Goal: Information Seeking & Learning: Learn about a topic

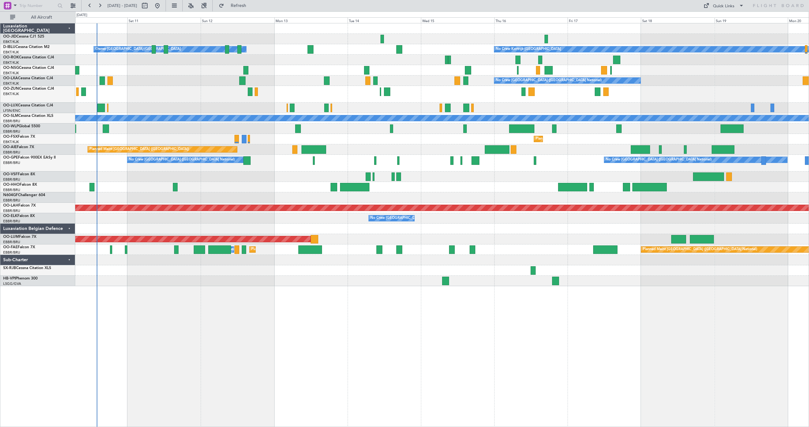
click at [499, 96] on div at bounding box center [441, 94] width 733 height 17
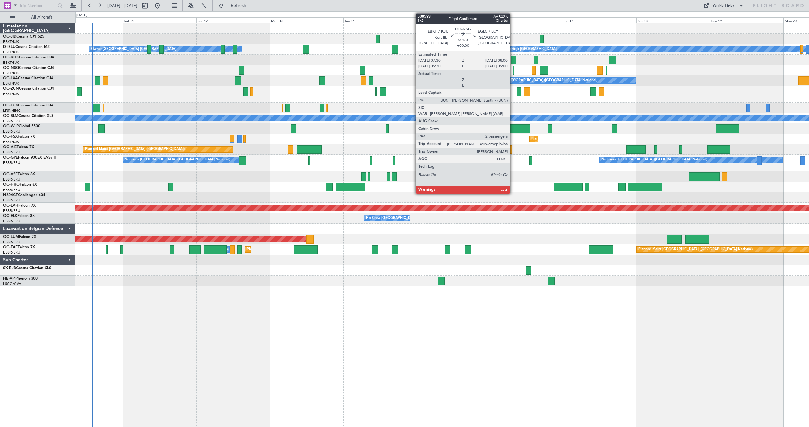
click at [513, 70] on div at bounding box center [513, 70] width 2 height 9
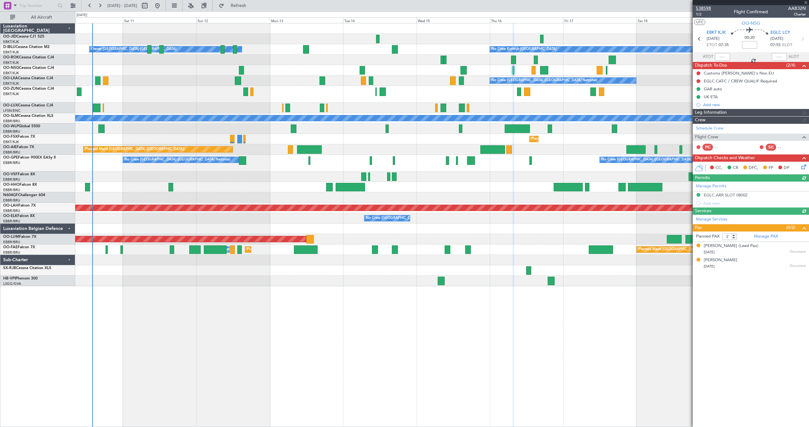
click at [704, 7] on span "538598" at bounding box center [703, 8] width 15 height 7
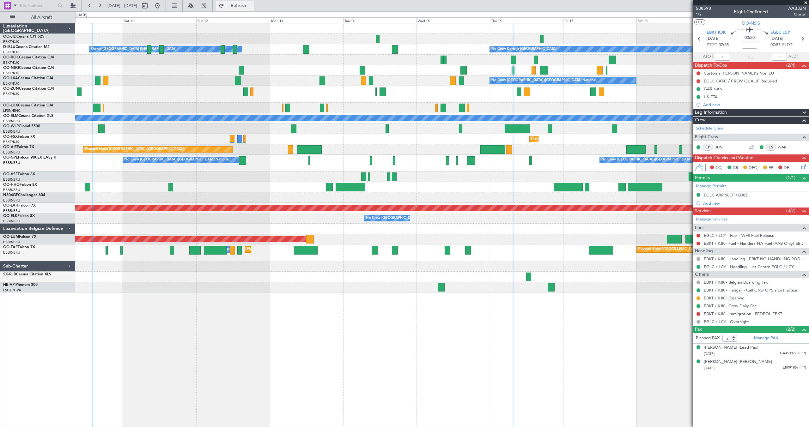
click at [240, 4] on button "Refresh" at bounding box center [235, 6] width 38 height 10
click at [805, 2] on span at bounding box center [806, 3] width 6 height 6
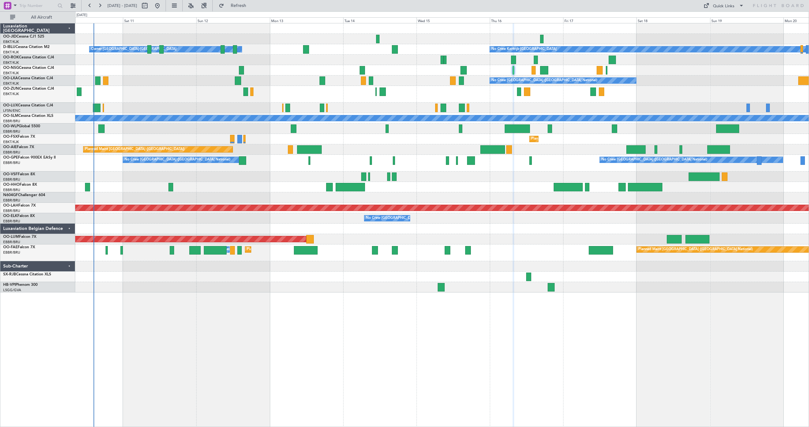
type input "0"
click at [102, 3] on button at bounding box center [100, 6] width 10 height 10
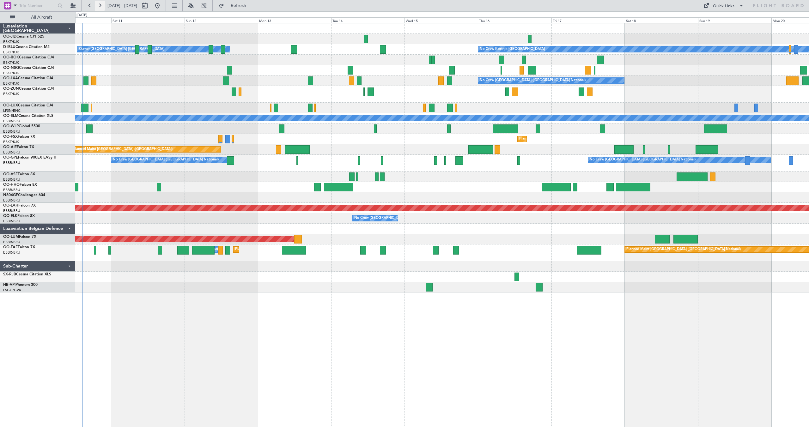
click at [102, 3] on button at bounding box center [100, 6] width 10 height 10
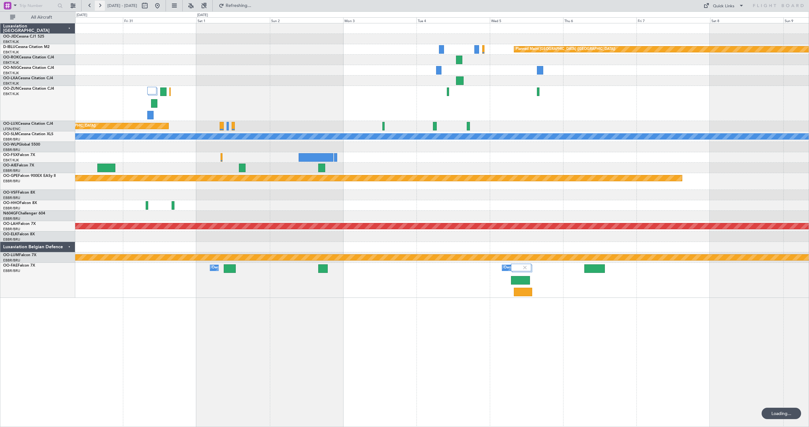
click at [102, 3] on button at bounding box center [100, 6] width 10 height 10
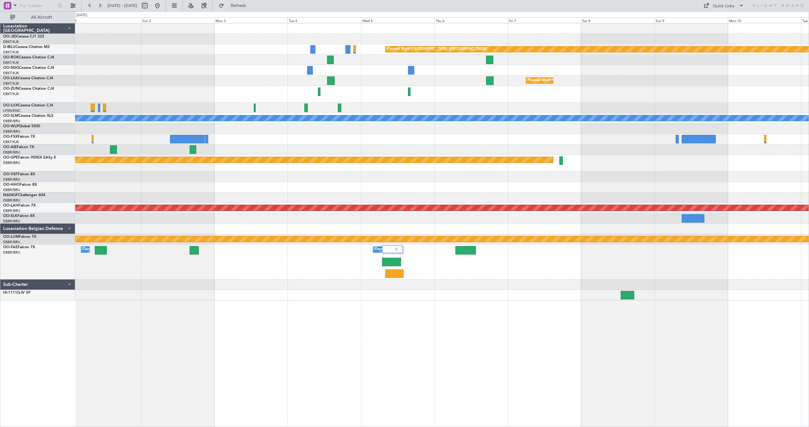
click at [387, 79] on div "Planned Maint Kortrijk-[GEOGRAPHIC_DATA]" at bounding box center [441, 81] width 733 height 10
click at [162, 4] on button at bounding box center [157, 6] width 10 height 10
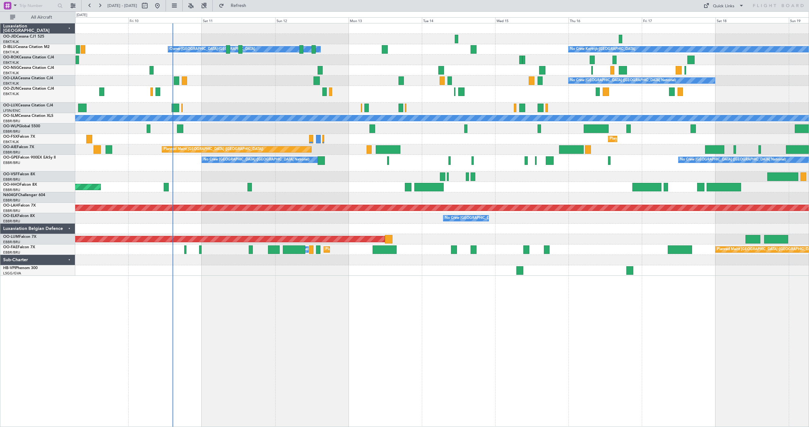
click at [386, 157] on div "Owner Kortrijk-Wevelgem No Crew Kortrijk-Wevelgem No Crew Brussels (Brussels Na…" at bounding box center [441, 149] width 733 height 252
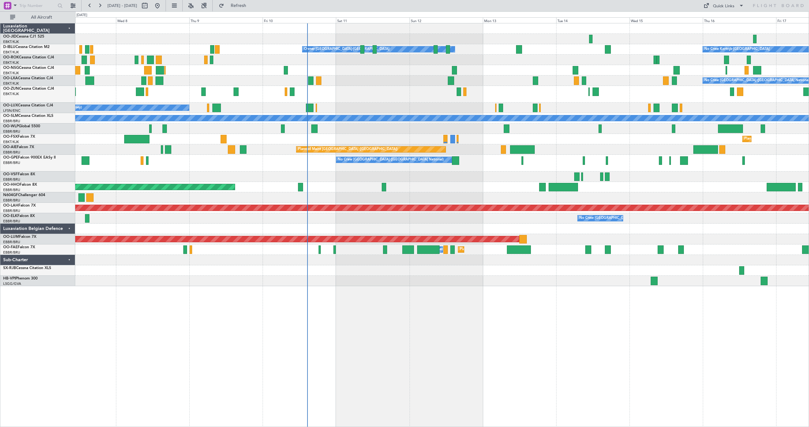
click at [278, 39] on div at bounding box center [441, 39] width 733 height 10
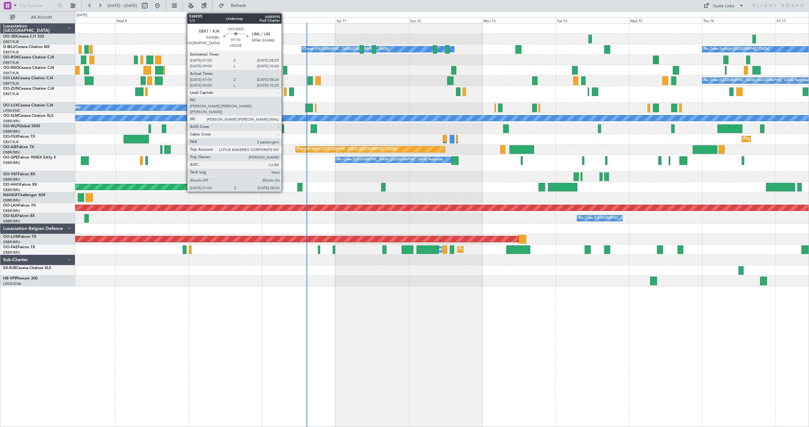
click at [285, 69] on div at bounding box center [285, 70] width 4 height 9
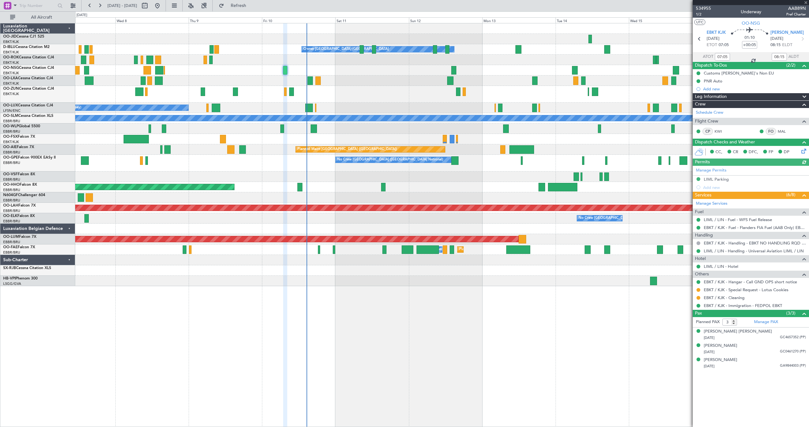
click at [807, 2] on span at bounding box center [806, 3] width 6 height 6
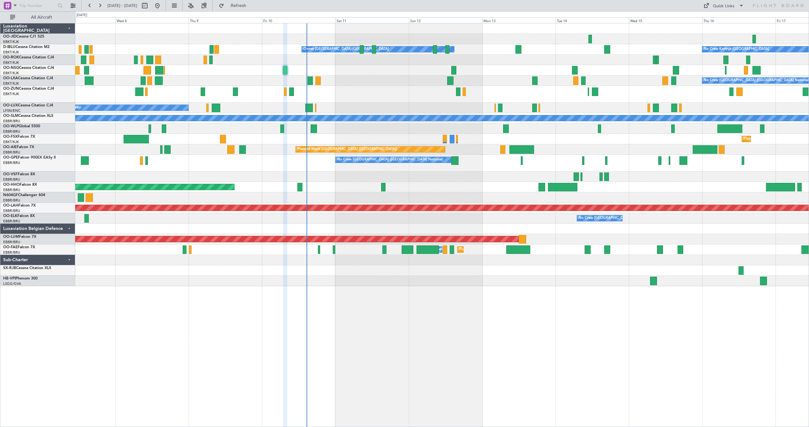
type input "0"
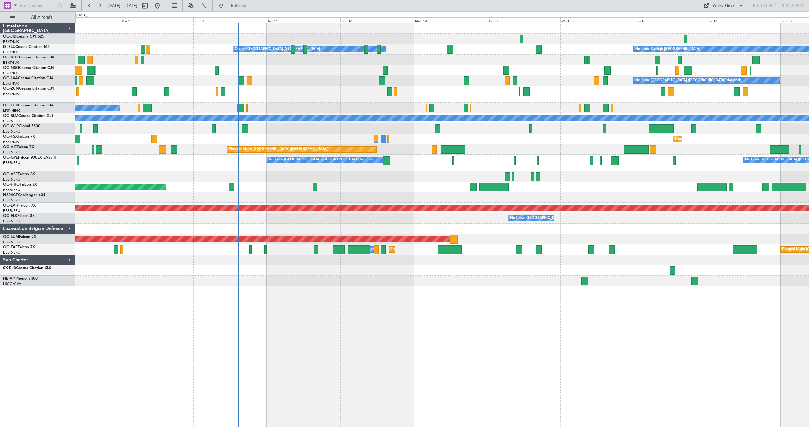
click at [434, 63] on div at bounding box center [441, 60] width 733 height 10
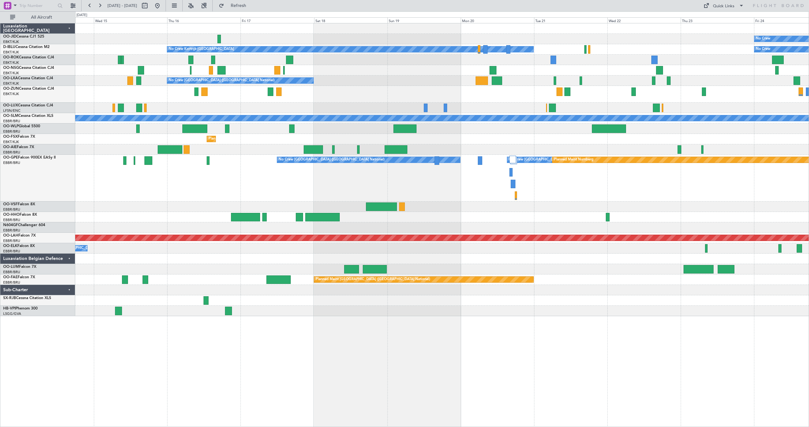
click at [296, 113] on div "No Crew No Crew Kortrijk-Wevelgem No Crew Owner Kortrijk-Wevelgem No Crew Bruss…" at bounding box center [441, 169] width 733 height 293
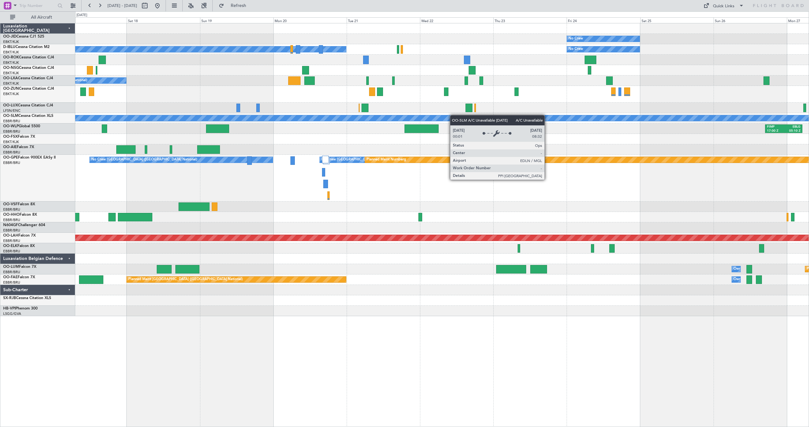
click at [447, 116] on div "No Crew Planned Maint Kortrijk-Wevelgem No Crew Kortrijk-Wevelgem No Crew No Cr…" at bounding box center [441, 169] width 733 height 293
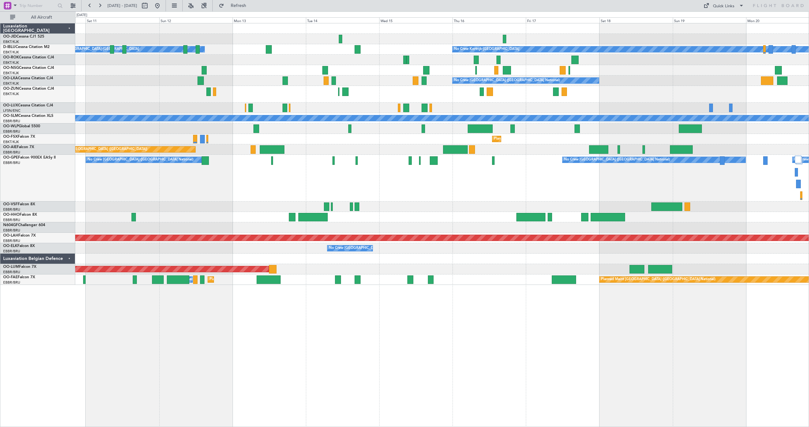
click at [764, 60] on div at bounding box center [441, 60] width 733 height 10
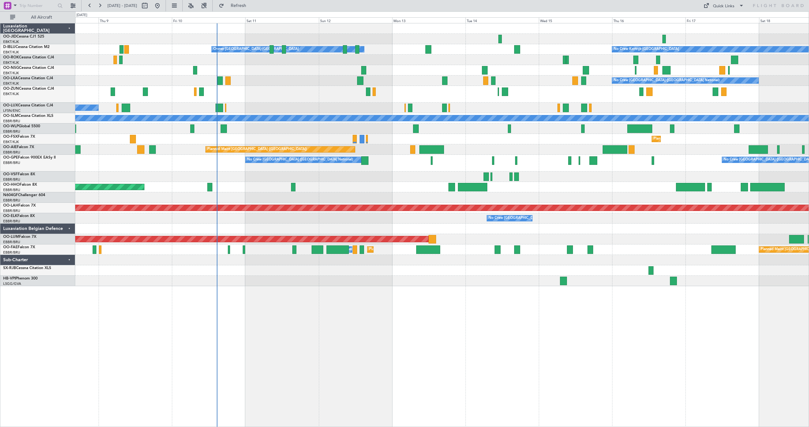
click at [432, 72] on div "No Crew Kortrijk-Wevelgem Owner Kortrijk-Wevelgem No Crew Brussels (Brussels Na…" at bounding box center [441, 154] width 733 height 263
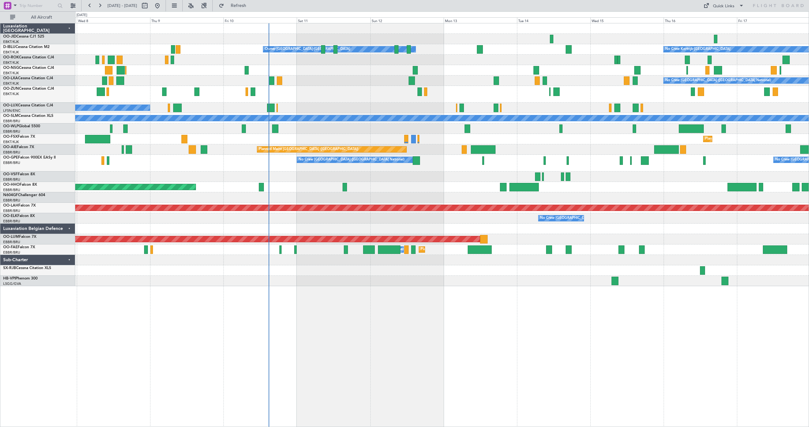
click at [342, 70] on div at bounding box center [441, 70] width 733 height 10
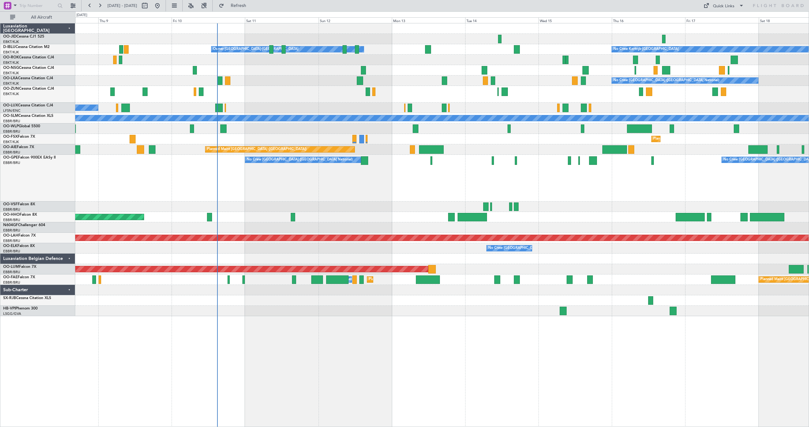
click at [622, 90] on div at bounding box center [441, 94] width 733 height 17
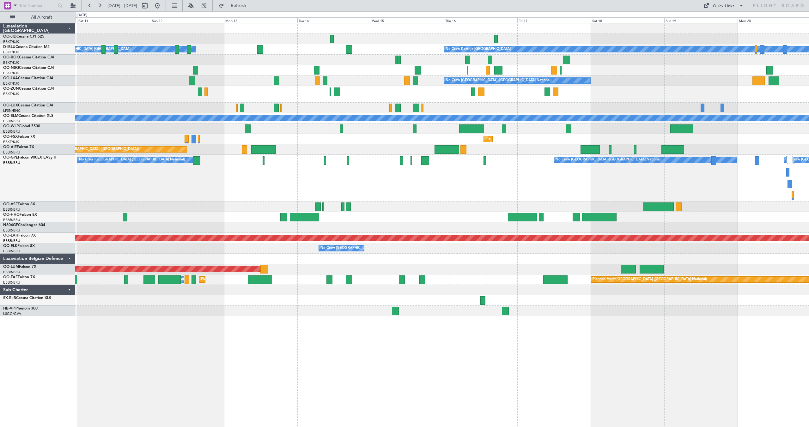
click at [390, 100] on div at bounding box center [441, 94] width 733 height 17
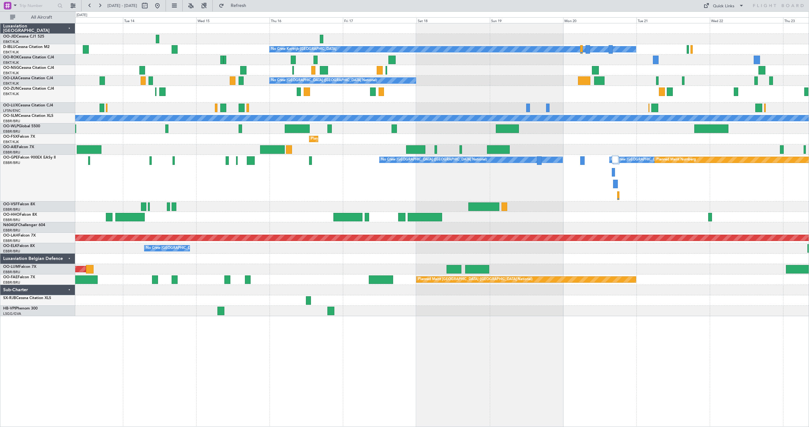
click at [482, 62] on div at bounding box center [441, 60] width 733 height 10
click at [600, 58] on div at bounding box center [441, 60] width 733 height 10
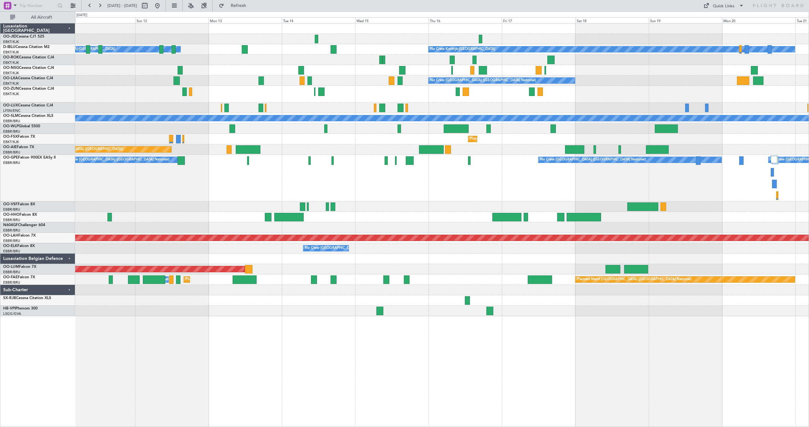
click at [626, 61] on div at bounding box center [441, 60] width 733 height 10
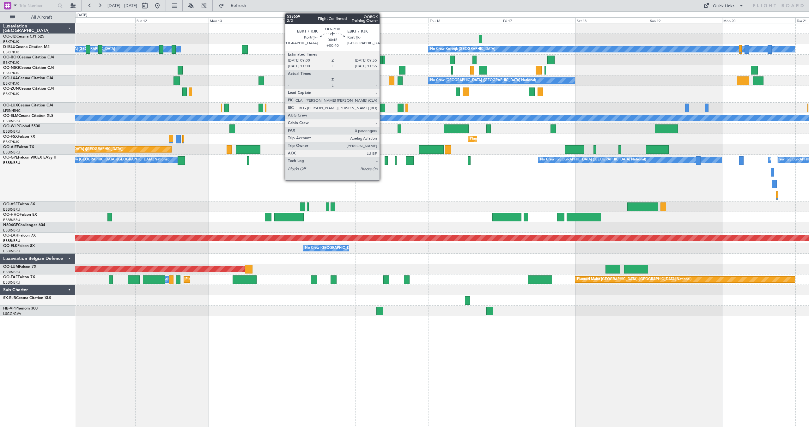
click at [382, 64] on div at bounding box center [383, 60] width 3 height 9
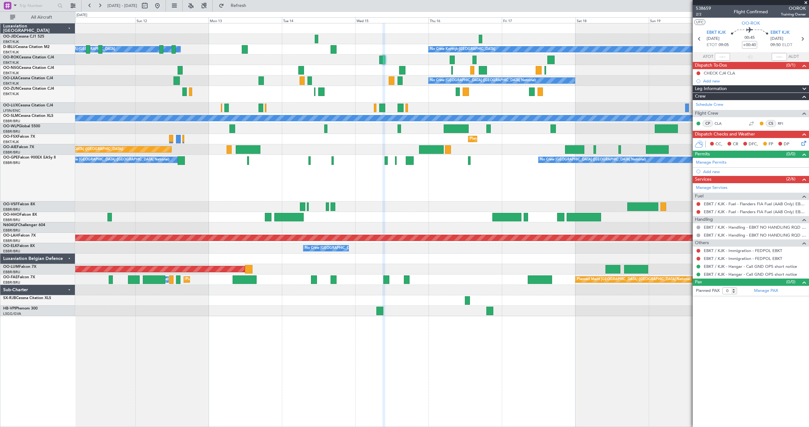
click at [806, 3] on span at bounding box center [806, 3] width 6 height 6
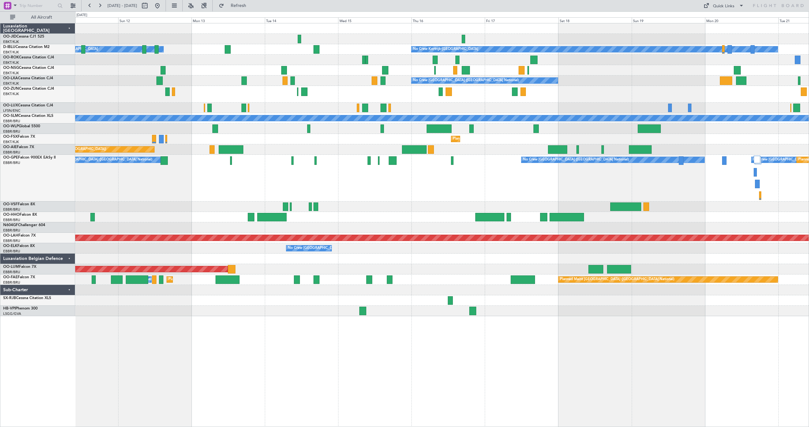
click at [371, 94] on div at bounding box center [441, 94] width 733 height 17
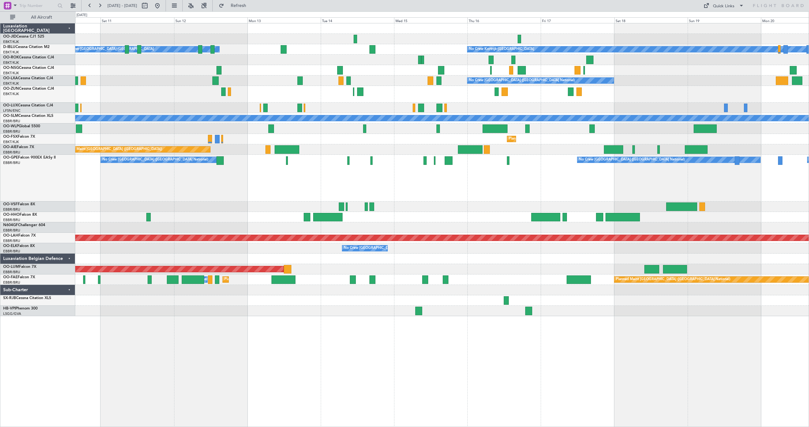
click at [382, 70] on div at bounding box center [441, 70] width 733 height 10
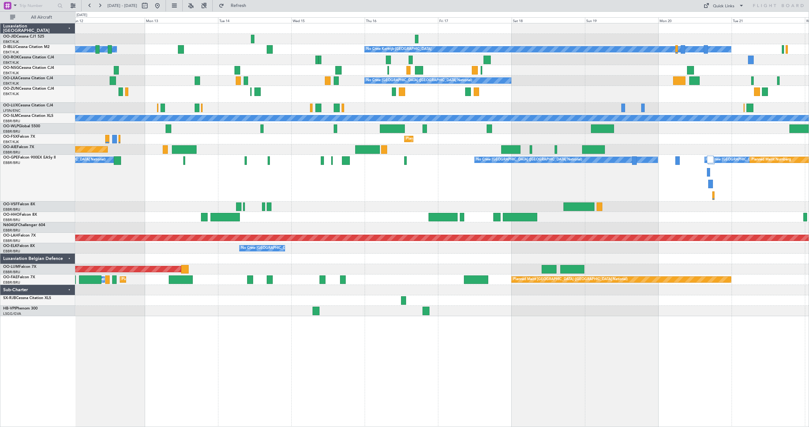
click at [342, 45] on div "No Crew Kortrijk-Wevelgem Owner Kortrijk-Wevelgem No Crew" at bounding box center [441, 49] width 733 height 10
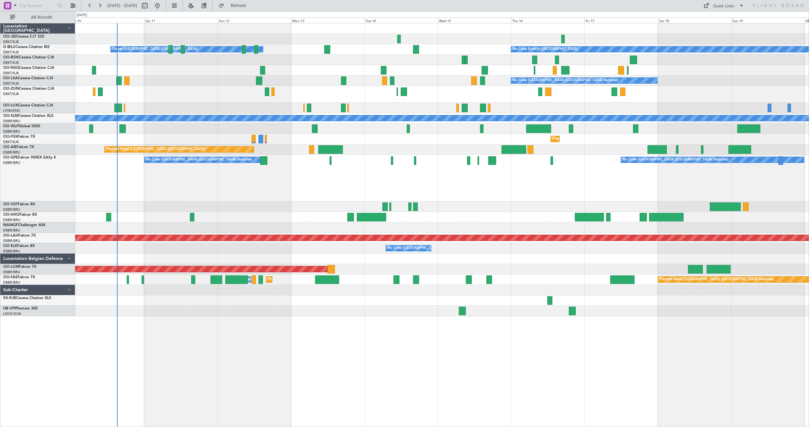
click at [528, 104] on div "No Crew Nancy (Essey)" at bounding box center [441, 108] width 733 height 10
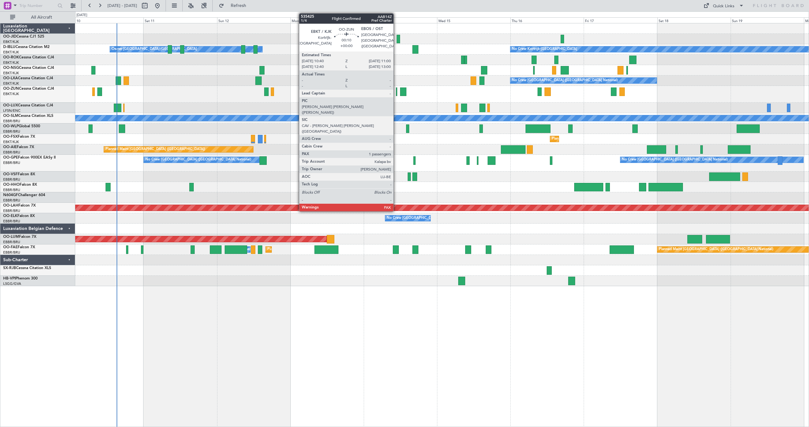
click at [396, 89] on div at bounding box center [396, 92] width 1 height 9
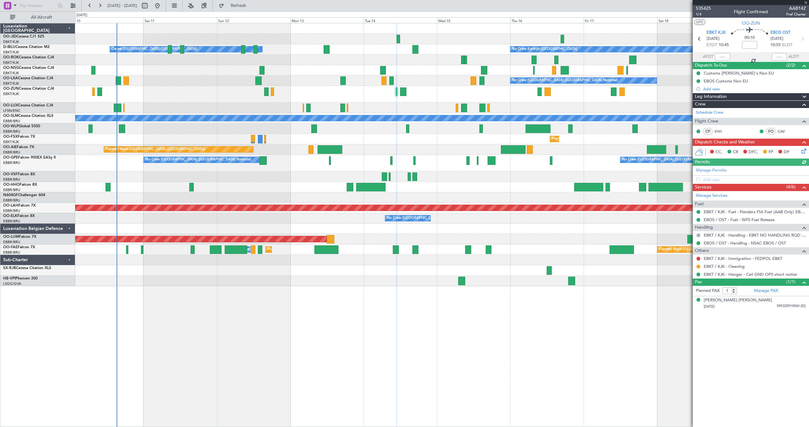
click at [805, 3] on span at bounding box center [806, 3] width 6 height 6
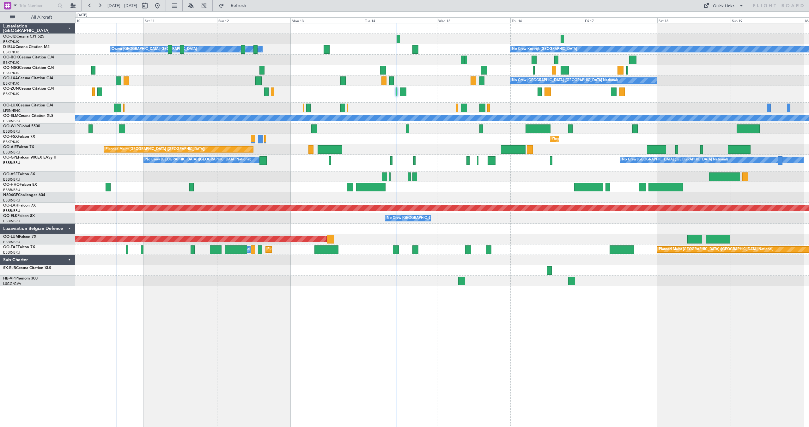
type input "0"
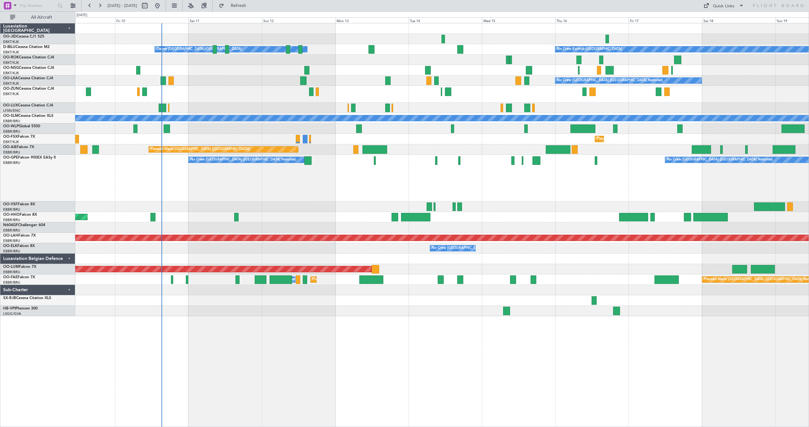
click at [530, 72] on div "No Crew Kortrijk-Wevelgem Owner Kortrijk-Wevelgem No Crew Brussels (Brussels Na…" at bounding box center [441, 169] width 733 height 293
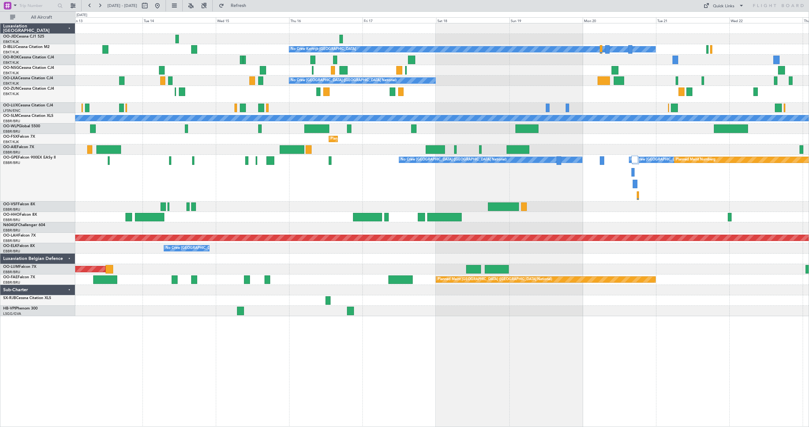
click at [276, 71] on div at bounding box center [441, 70] width 733 height 10
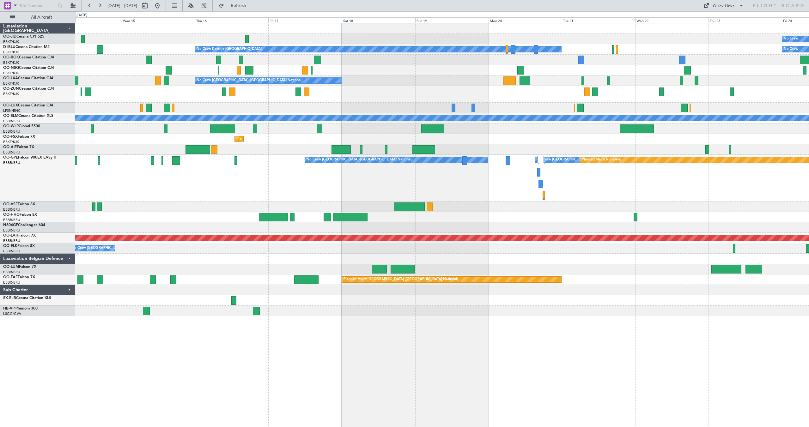
click at [402, 65] on div "No Crew No Crew Kortrijk-Wevelgem No Crew Owner Kortrijk-Wevelgem No Crew Bruss…" at bounding box center [441, 169] width 733 height 293
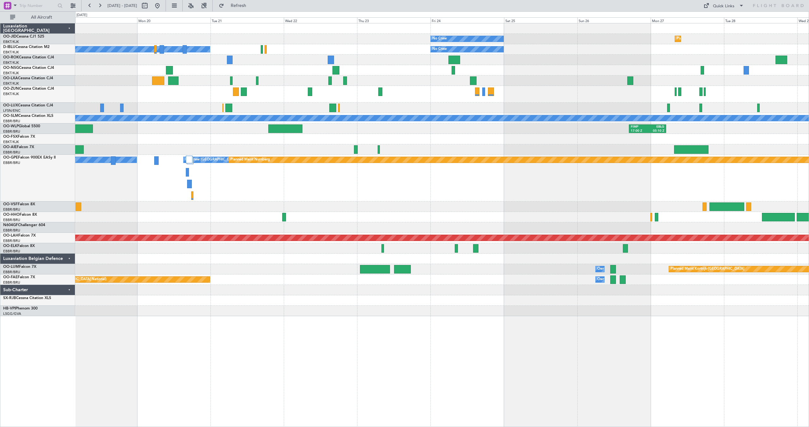
click at [415, 77] on div "No Crew Planned Maint Kortrijk-Wevelgem No Crew Kortrijk-Wevelgem No Crew No Cr…" at bounding box center [441, 169] width 733 height 293
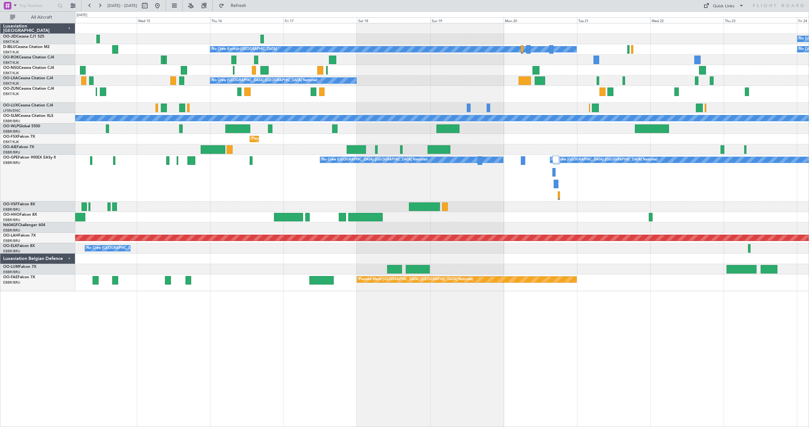
click at [769, 80] on div "No Crew No Crew Kortrijk-[GEOGRAPHIC_DATA] No Crew Owner [GEOGRAPHIC_DATA]-[GEO…" at bounding box center [441, 157] width 733 height 268
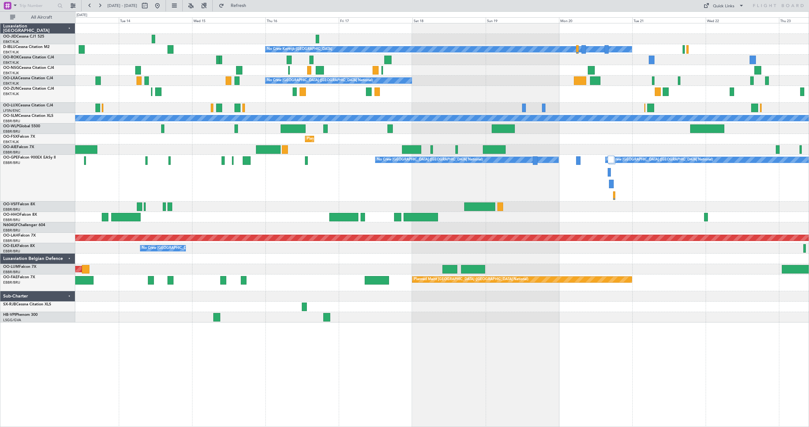
click at [233, 40] on div "No Crew" at bounding box center [441, 39] width 733 height 10
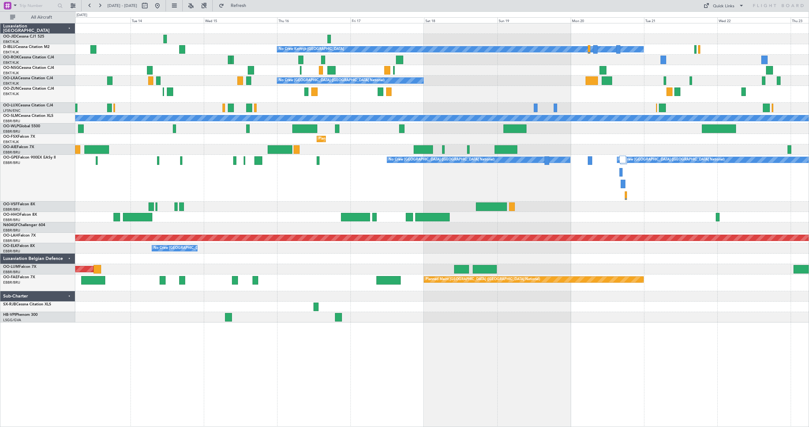
click at [261, 37] on div "No Crew" at bounding box center [441, 39] width 733 height 10
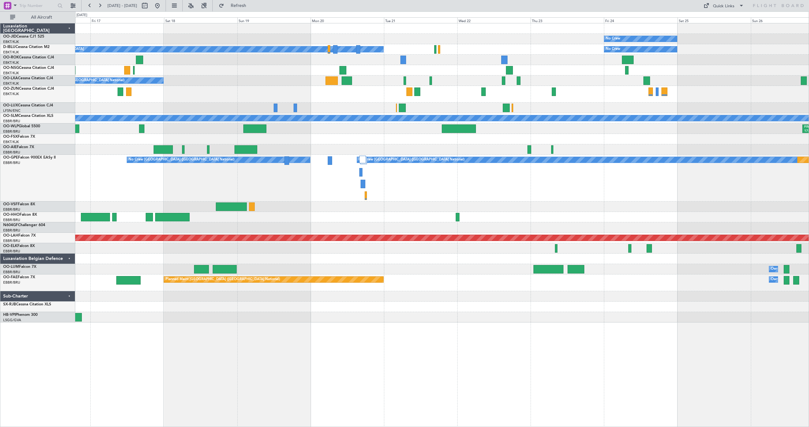
click at [183, 89] on div "No Crew Planned Maint [GEOGRAPHIC_DATA]-[GEOGRAPHIC_DATA] No Crew Kortrijk-[GEO…" at bounding box center [441, 172] width 733 height 299
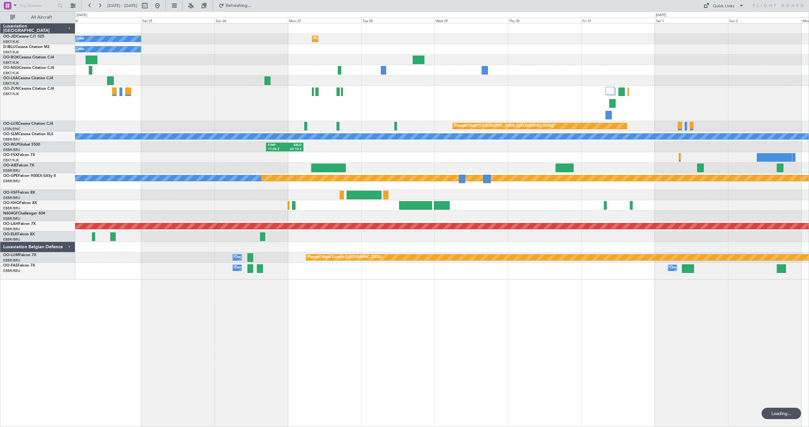
click at [565, 50] on div "No Crew Planned Maint [GEOGRAPHIC_DATA] ([GEOGRAPHIC_DATA])" at bounding box center [441, 49] width 733 height 10
click at [409, 78] on div at bounding box center [441, 81] width 733 height 10
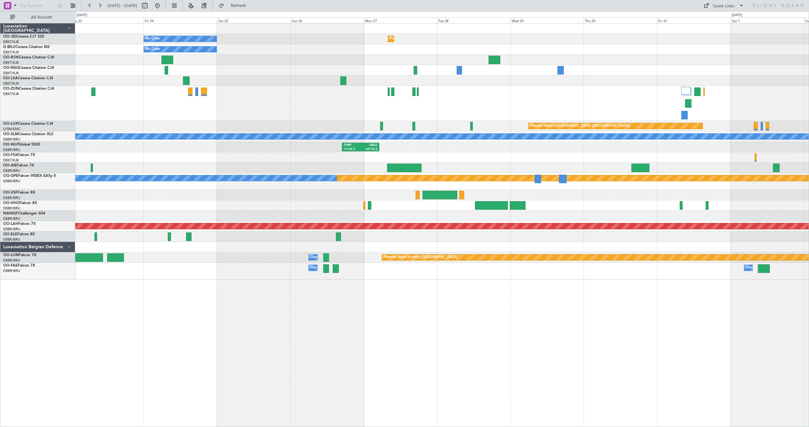
click at [528, 57] on div at bounding box center [441, 60] width 733 height 10
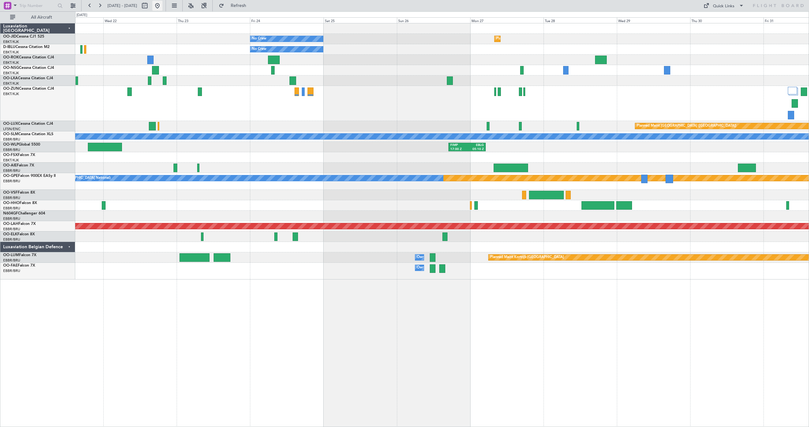
click at [162, 3] on button at bounding box center [157, 6] width 10 height 10
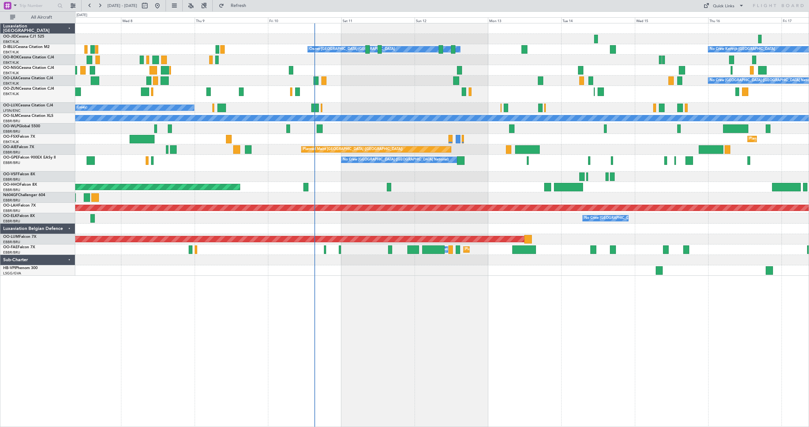
click at [407, 77] on div "Owner [GEOGRAPHIC_DATA]-[GEOGRAPHIC_DATA] No Crew Kortrijk-[GEOGRAPHIC_DATA] No…" at bounding box center [441, 149] width 733 height 252
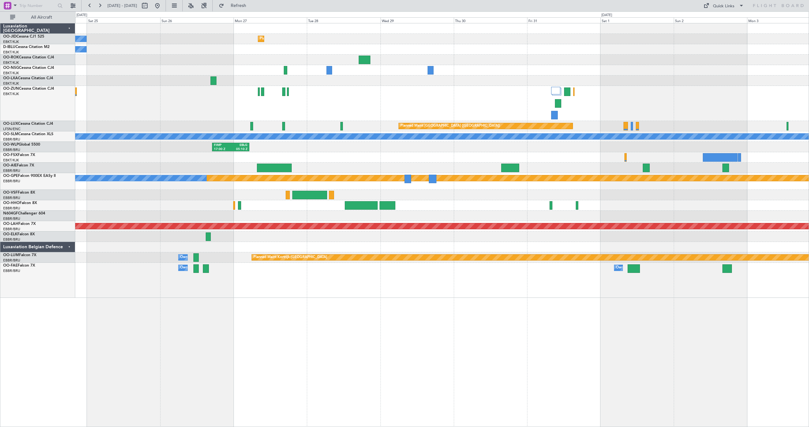
click at [627, 63] on div "Planned Maint Kortrijk-[GEOGRAPHIC_DATA] No Crew No Crew Planned Maint [GEOGRAP…" at bounding box center [441, 160] width 733 height 275
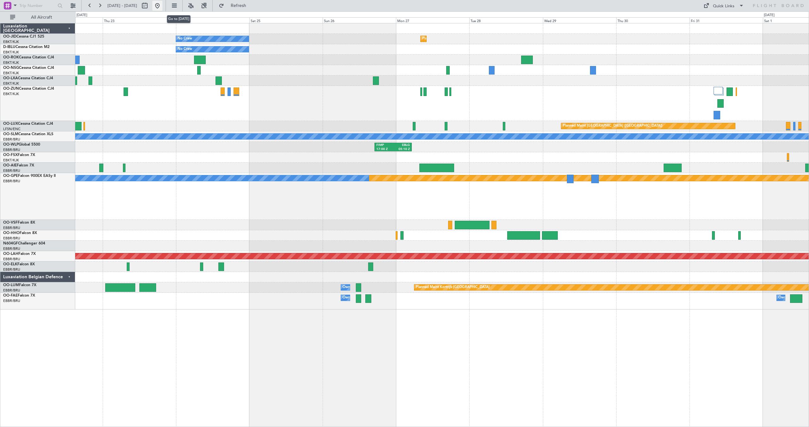
click at [162, 6] on button at bounding box center [157, 6] width 10 height 10
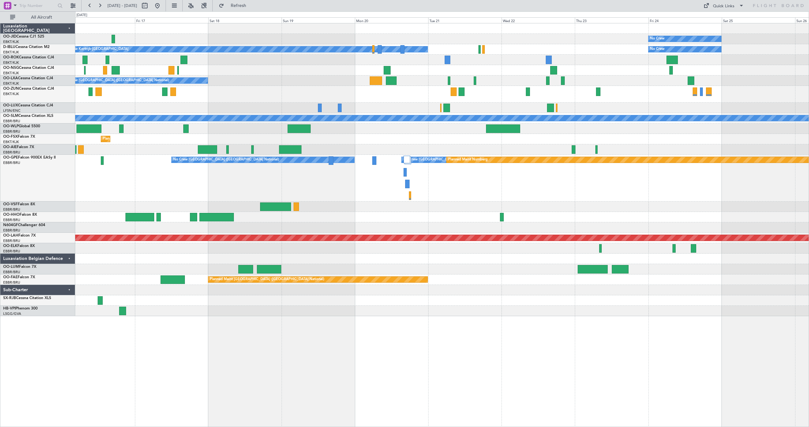
click at [124, 84] on div "No Crew Planned Maint [GEOGRAPHIC_DATA]-[GEOGRAPHIC_DATA] No Crew Kortrijk-[GEO…" at bounding box center [441, 169] width 733 height 293
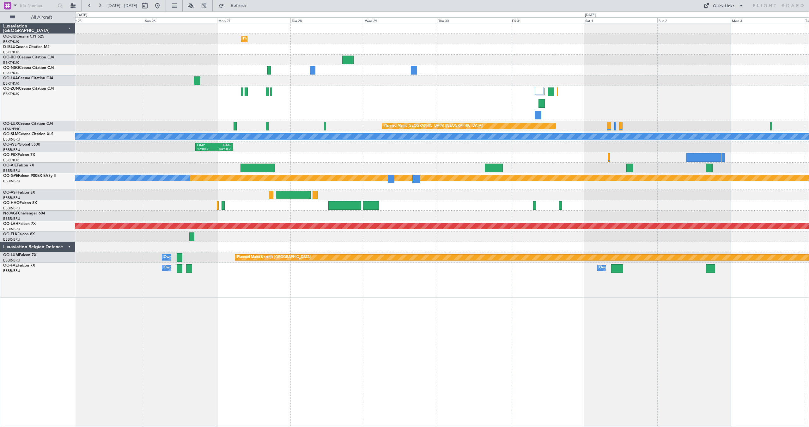
click at [625, 57] on div "Planned Maint Kortrijk-[GEOGRAPHIC_DATA] No Crew No Crew Planned Maint [GEOGRAP…" at bounding box center [441, 160] width 733 height 275
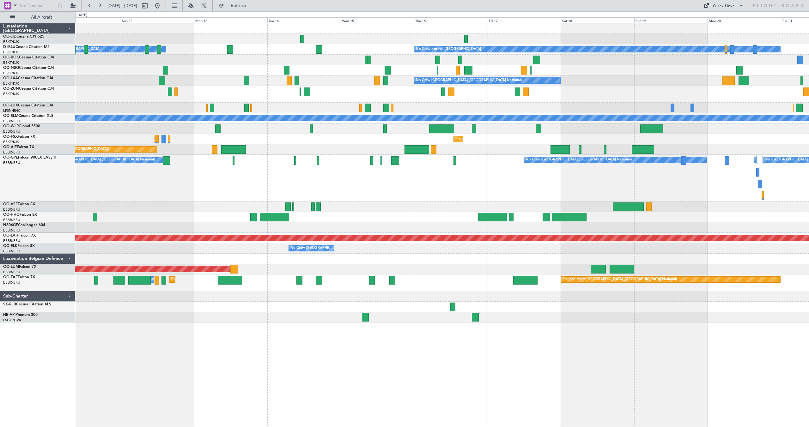
click at [366, 44] on div "No Crew Kortrijk-[GEOGRAPHIC_DATA] Owner [GEOGRAPHIC_DATA]-[GEOGRAPHIC_DATA] No…" at bounding box center [441, 172] width 733 height 299
click at [410, 97] on div at bounding box center [441, 94] width 733 height 17
click at [242, 4] on button "Refresh" at bounding box center [235, 6] width 38 height 10
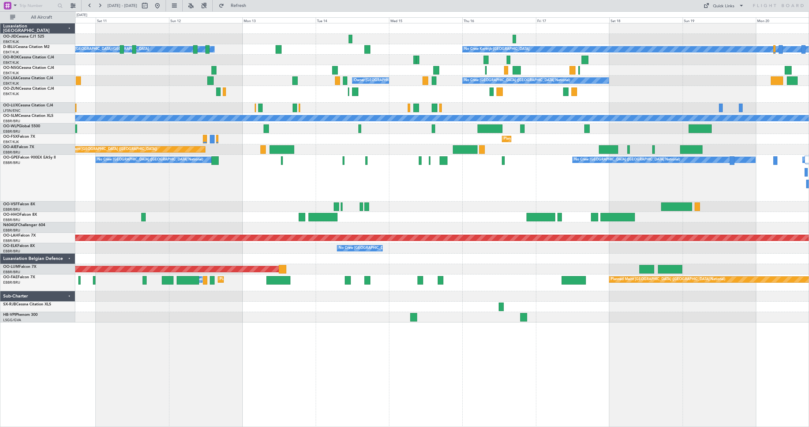
click at [315, 56] on div at bounding box center [441, 60] width 733 height 10
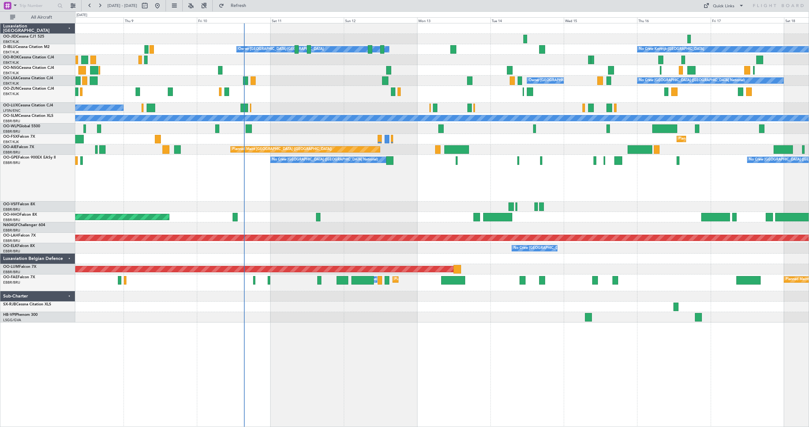
click at [366, 127] on div at bounding box center [441, 129] width 733 height 10
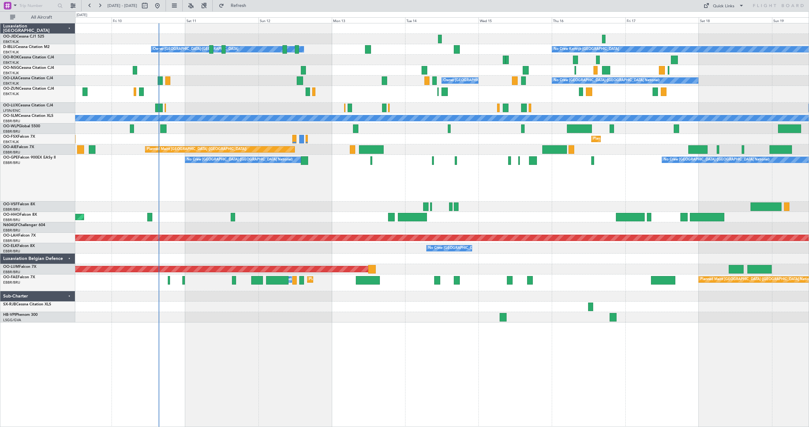
click at [365, 133] on div "Owner [GEOGRAPHIC_DATA]-[GEOGRAPHIC_DATA] No Crew Kortrijk-[GEOGRAPHIC_DATA] Ow…" at bounding box center [441, 172] width 733 height 299
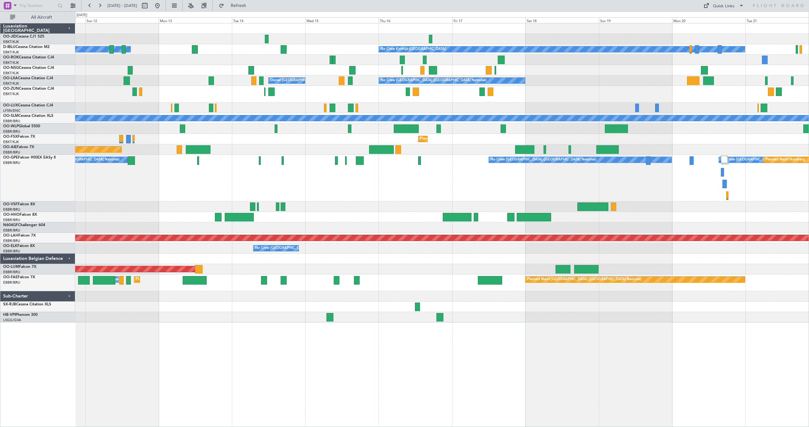
click at [382, 90] on div at bounding box center [441, 94] width 733 height 17
